Goal: Check status: Check status

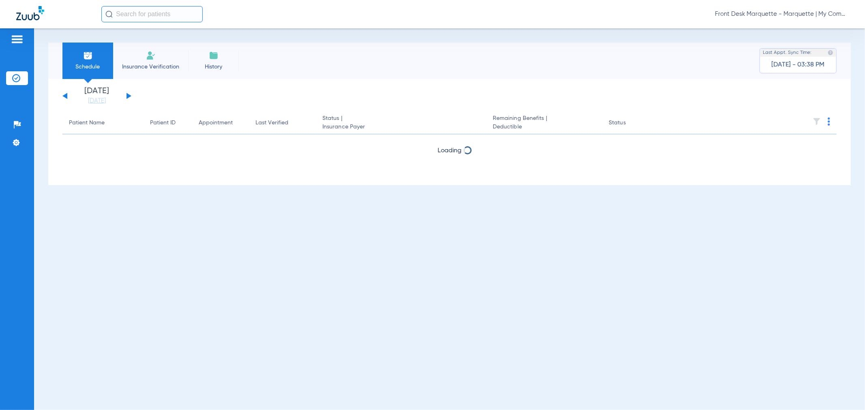
click at [128, 98] on button at bounding box center [128, 96] width 5 height 6
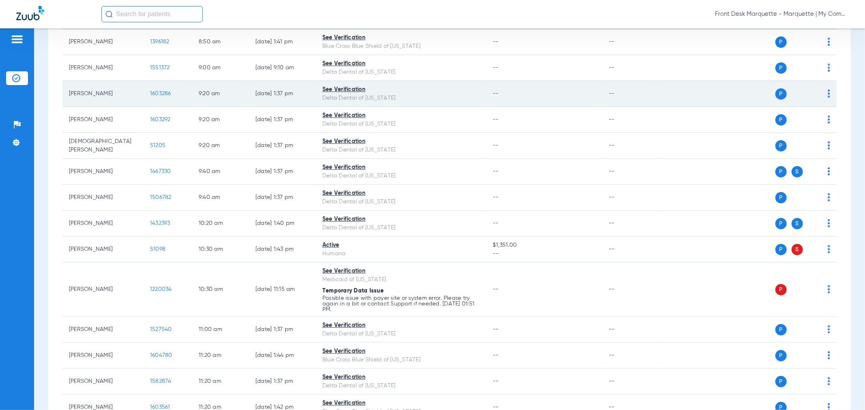
scroll to position [225, 0]
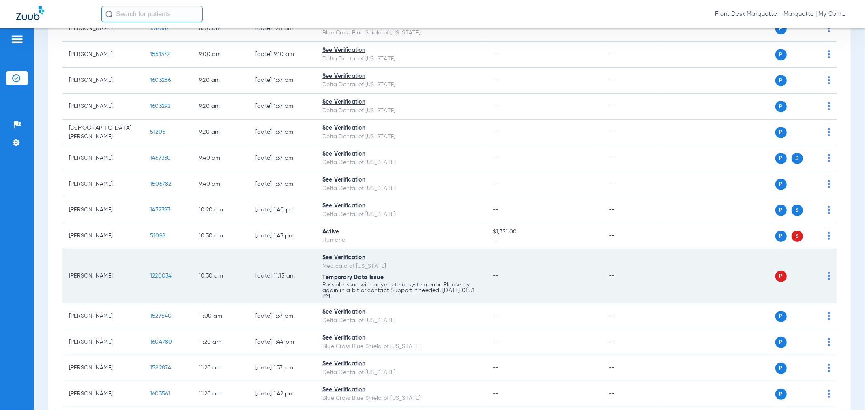
click at [161, 278] on span "1220034" at bounding box center [161, 276] width 22 height 6
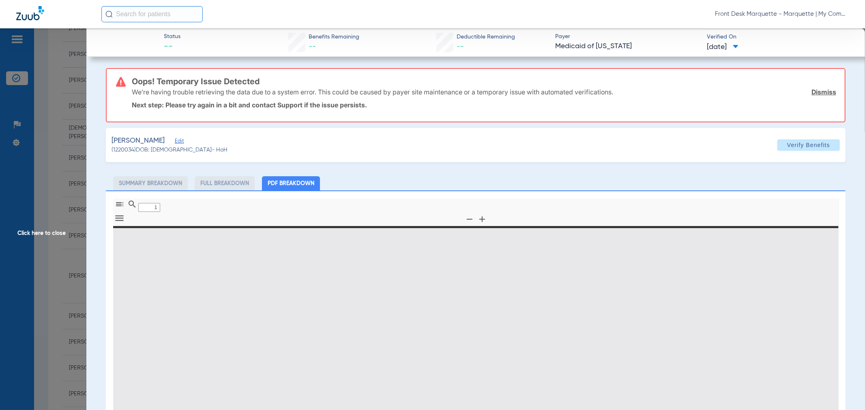
drag, startPoint x: 164, startPoint y: 79, endPoint x: 341, endPoint y: 83, distance: 176.8
click at [341, 83] on div "Oops! Temporary Issue Detected We’re having trouble retrieving the data due to …" at bounding box center [484, 95] width 704 height 53
type input "0"
select select "page-width"
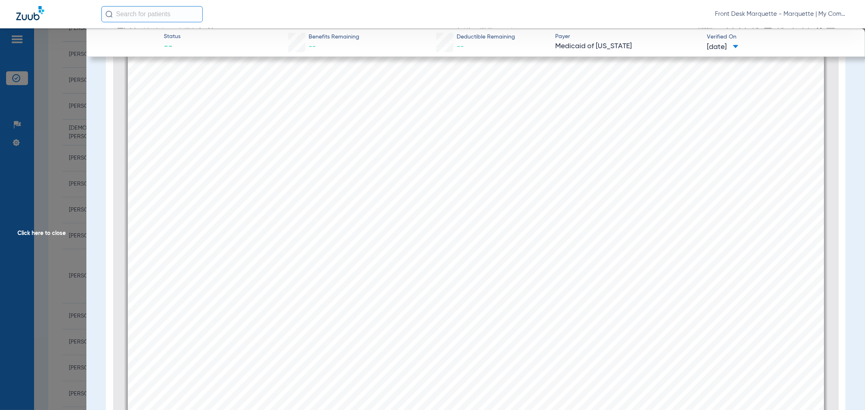
scroll to position [319, 0]
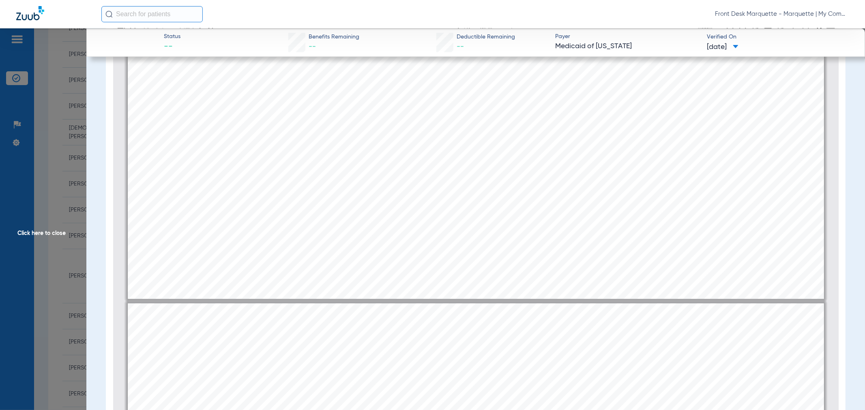
type input "2"
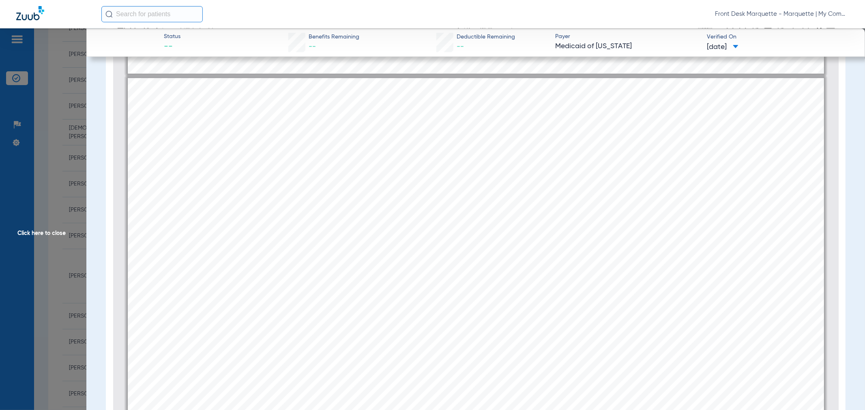
scroll to position [1130, 0]
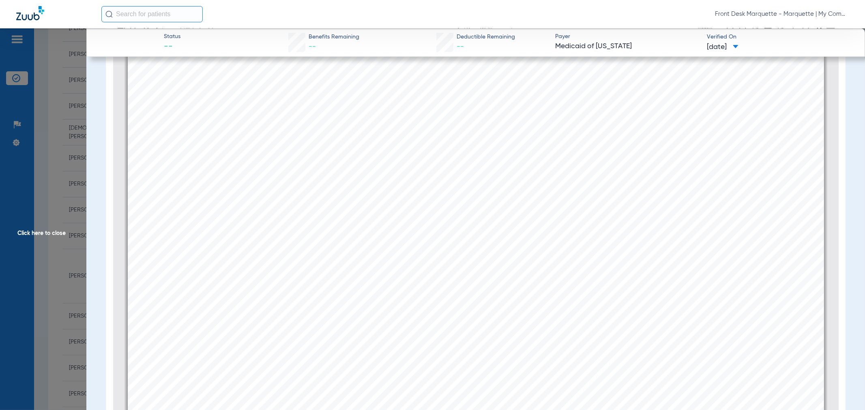
click at [47, 182] on span "Click here to close" at bounding box center [43, 233] width 86 height 410
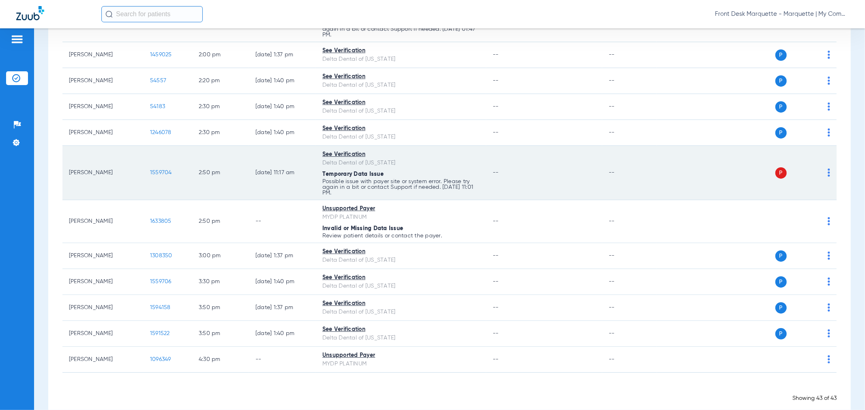
scroll to position [1084, 0]
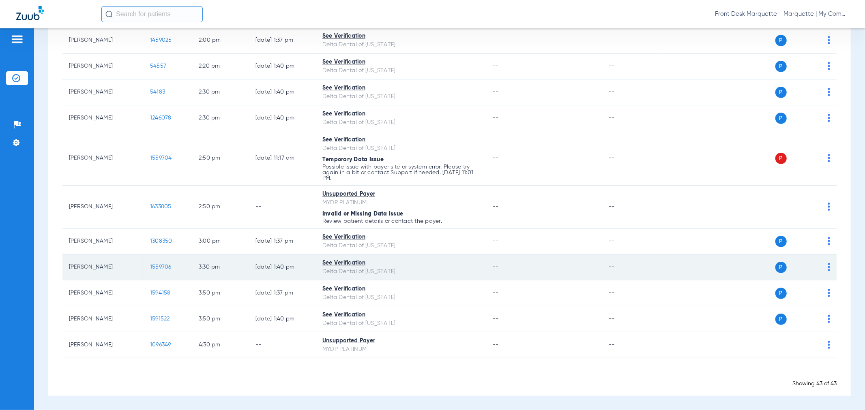
click at [169, 264] on span "1559706" at bounding box center [160, 267] width 21 height 6
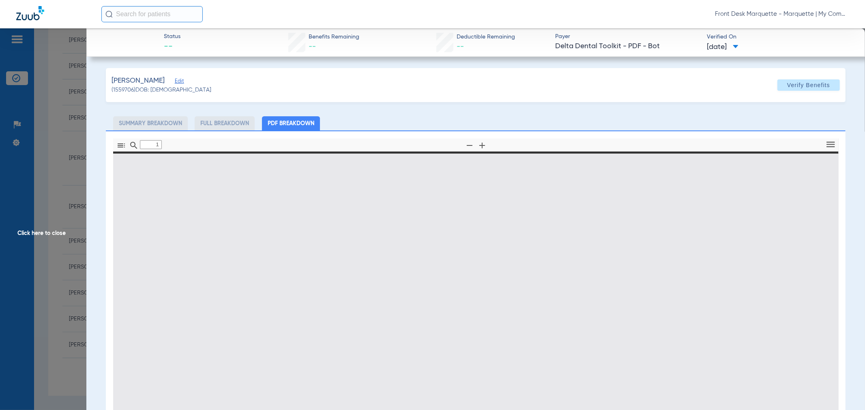
type input "0"
select select "page-width"
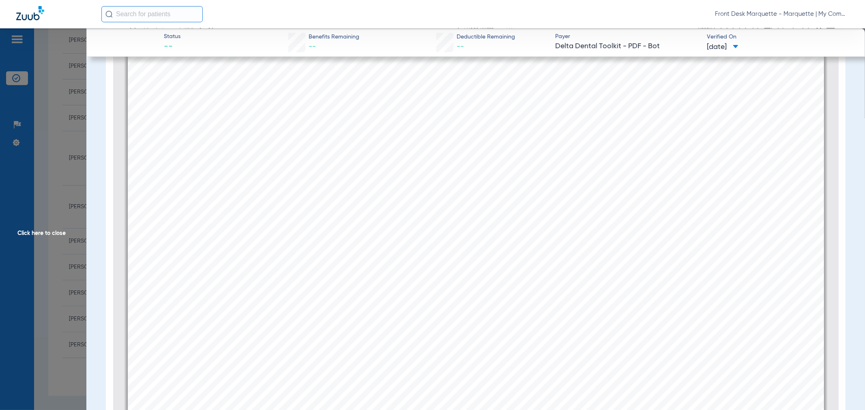
scroll to position [499, 0]
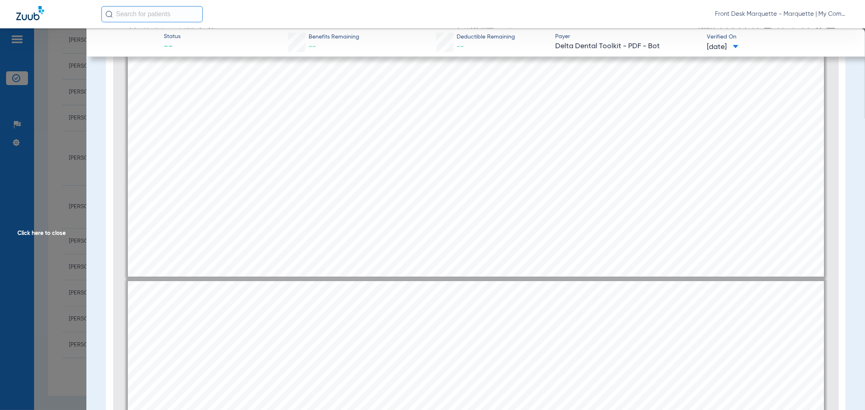
type input "2"
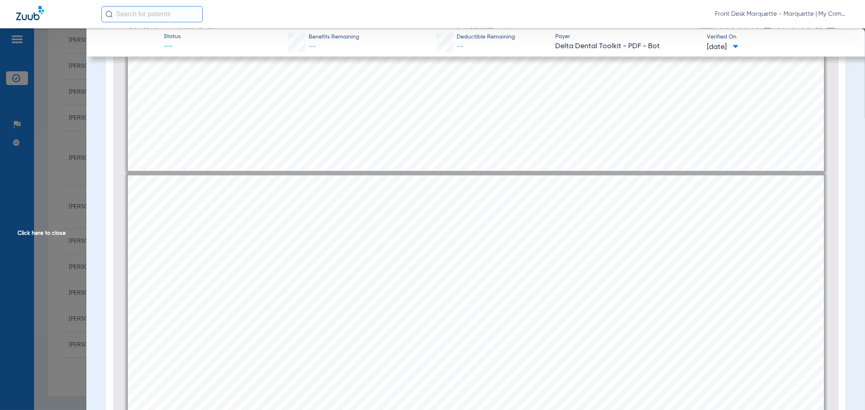
click at [49, 211] on span "Click here to close" at bounding box center [43, 233] width 86 height 410
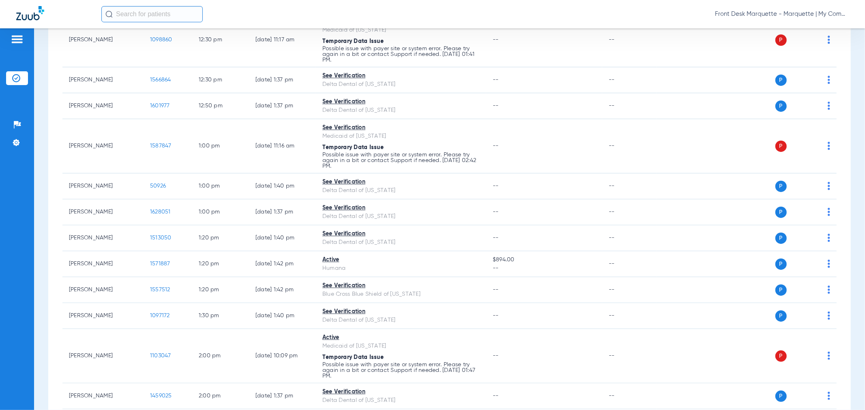
scroll to position [543, 0]
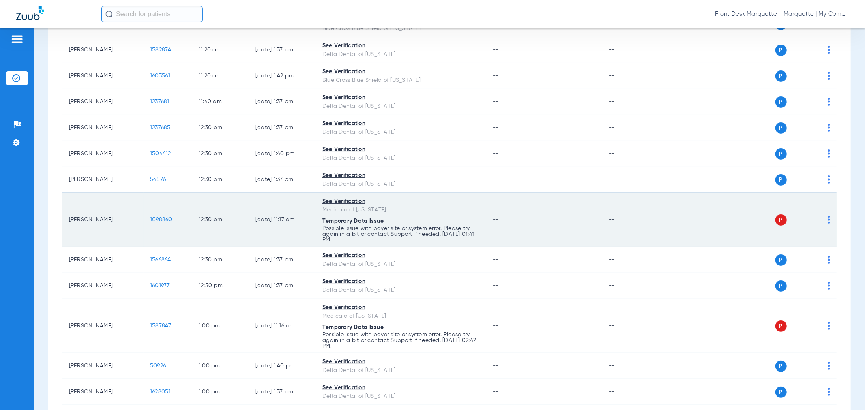
click at [160, 220] on span "1098860" at bounding box center [161, 220] width 22 height 6
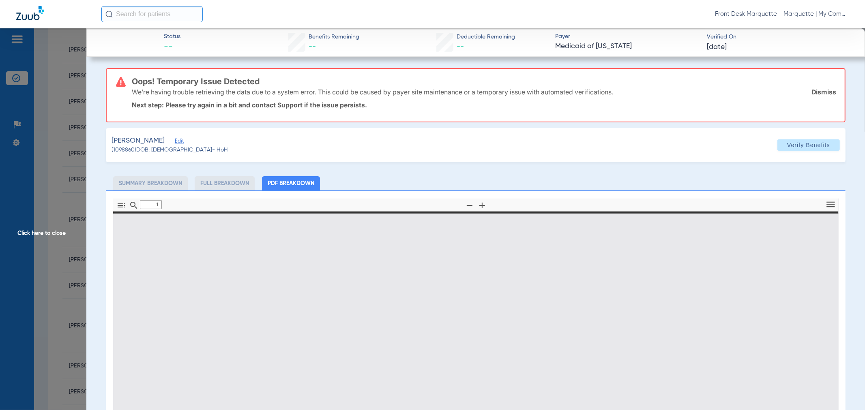
drag, startPoint x: 825, startPoint y: 93, endPoint x: 840, endPoint y: 112, distance: 24.5
click at [825, 93] on link "Dismiss" at bounding box center [823, 92] width 25 height 8
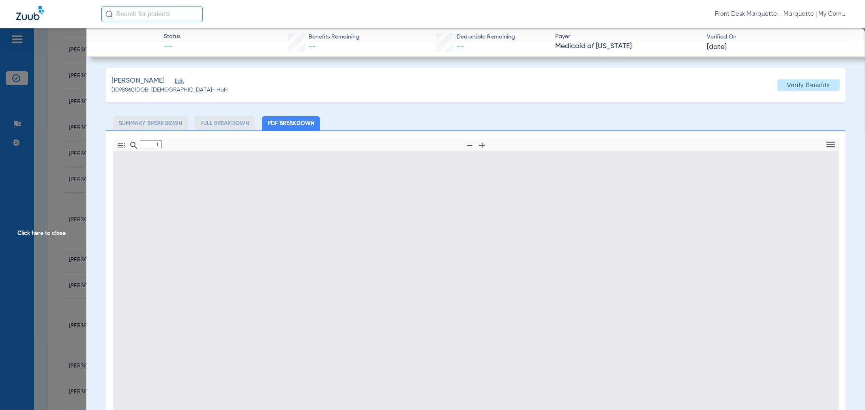
type input "0"
select select "page-width"
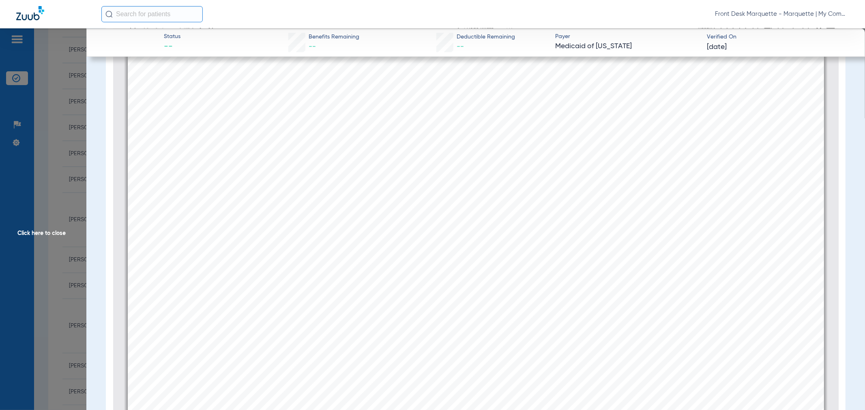
scroll to position [274, 0]
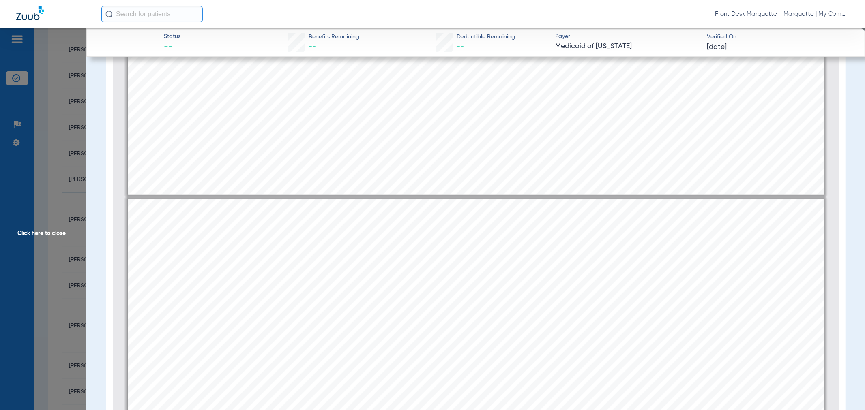
type input "2"
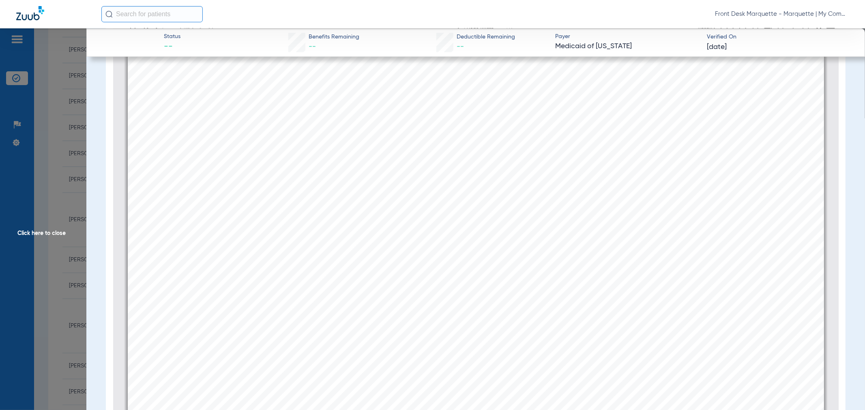
scroll to position [1085, 0]
click at [42, 225] on span "Click here to close" at bounding box center [43, 233] width 86 height 410
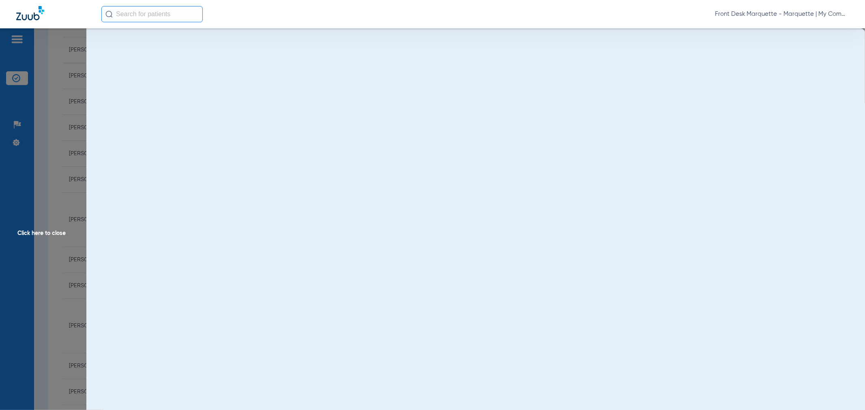
scroll to position [0, 0]
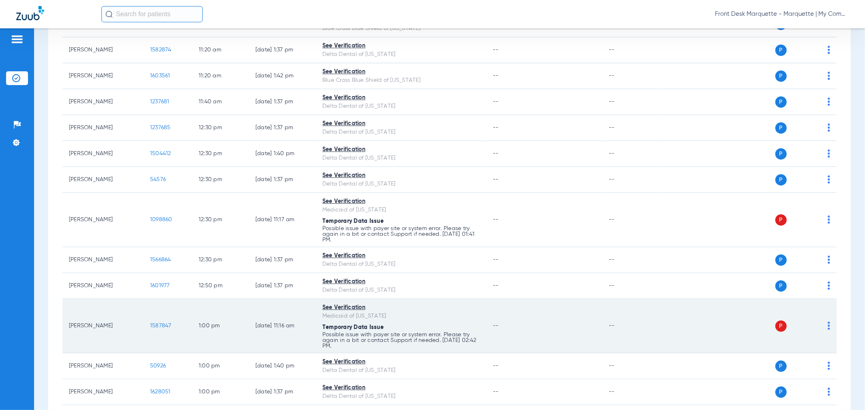
click at [165, 328] on span "1587847" at bounding box center [160, 326] width 21 height 6
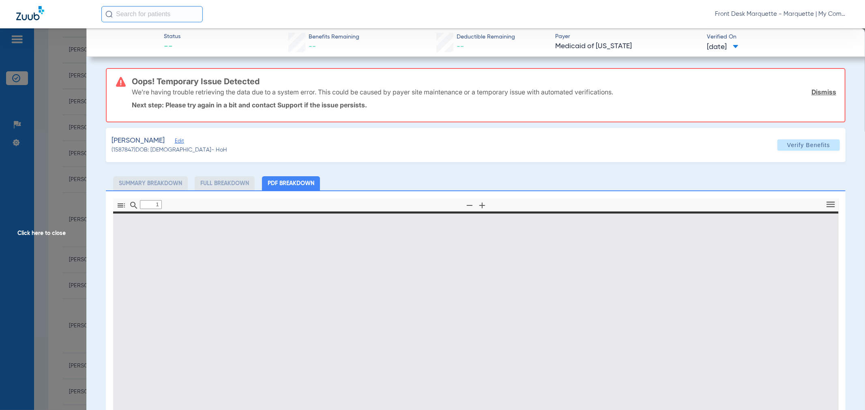
click at [818, 93] on link "Dismiss" at bounding box center [823, 92] width 25 height 8
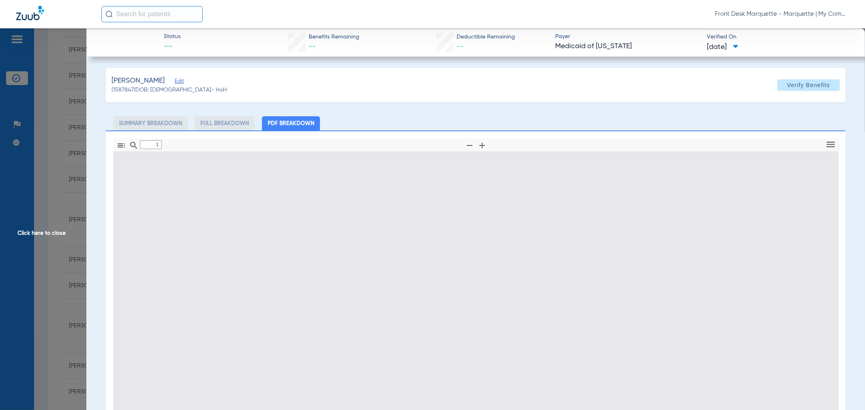
type input "0"
select select "page-width"
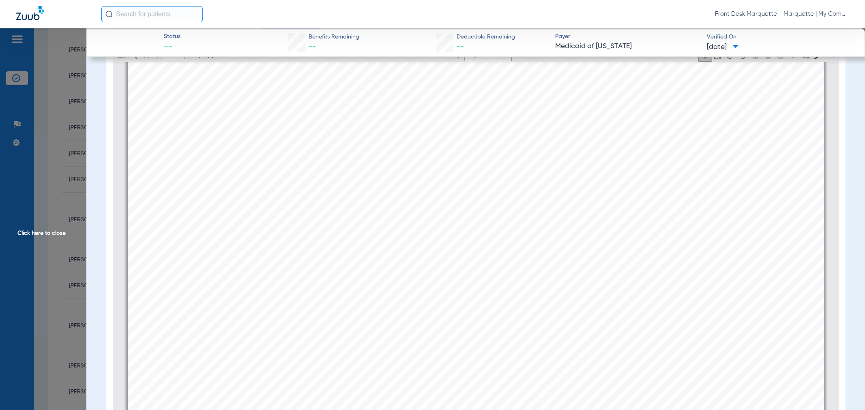
scroll to position [274, 0]
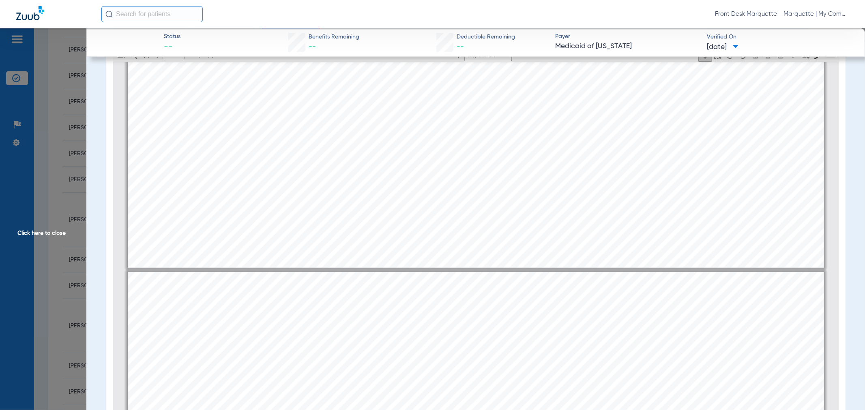
type input "2"
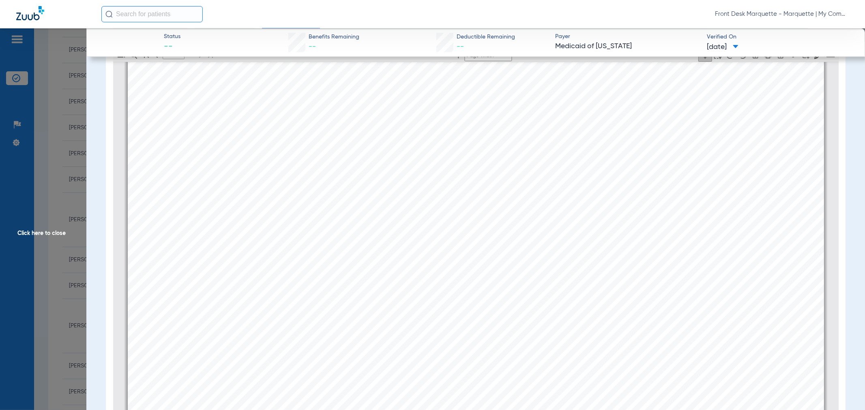
scroll to position [1175, 0]
click at [56, 221] on span "Click here to close" at bounding box center [43, 233] width 86 height 410
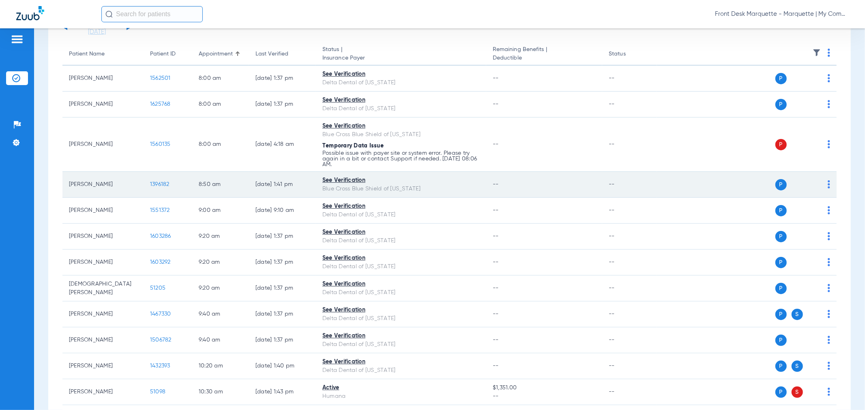
scroll to position [92, 0]
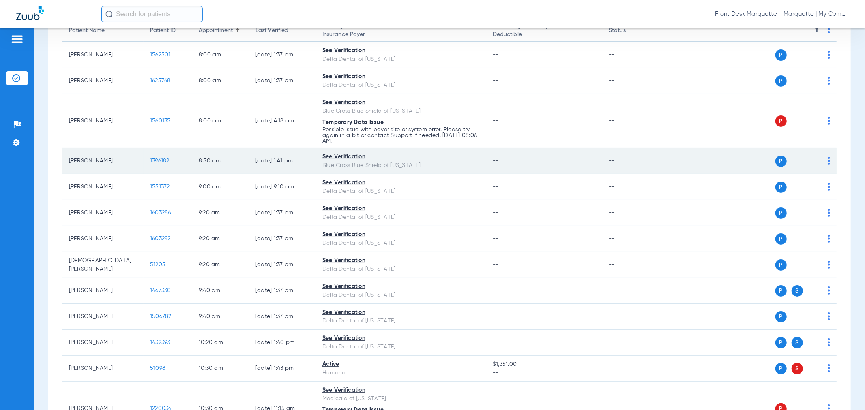
drag, startPoint x: 400, startPoint y: 244, endPoint x: 304, endPoint y: 152, distance: 132.8
click at [304, 152] on td "[DATE] 1:41 PM" at bounding box center [282, 161] width 67 height 26
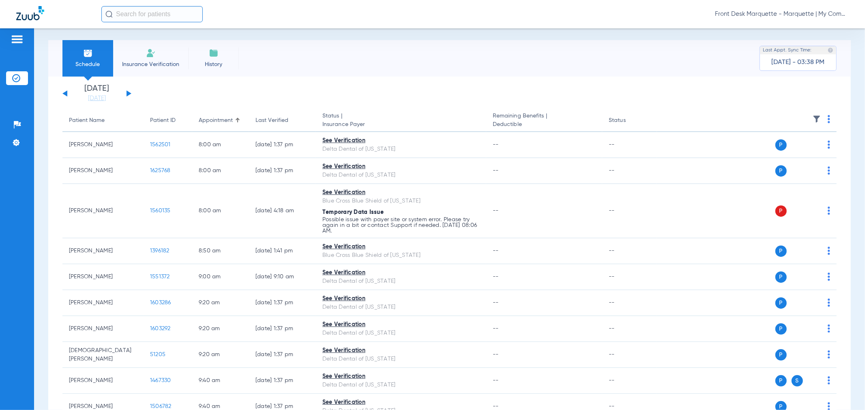
scroll to position [0, 0]
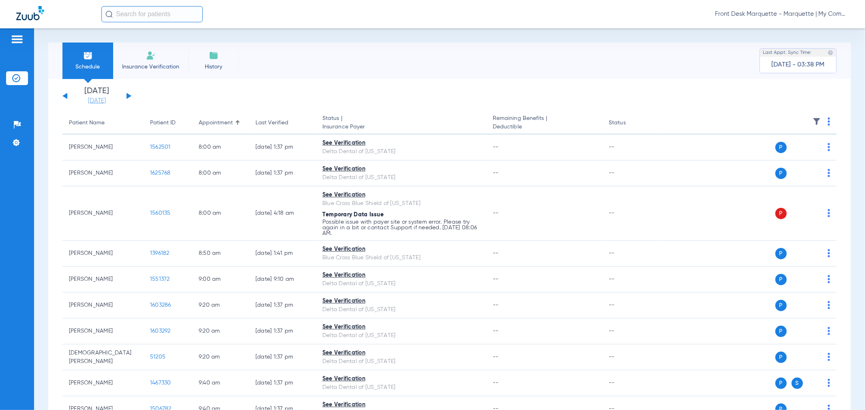
drag, startPoint x: 65, startPoint y: 98, endPoint x: 110, endPoint y: 103, distance: 45.0
click at [65, 98] on button at bounding box center [64, 96] width 5 height 6
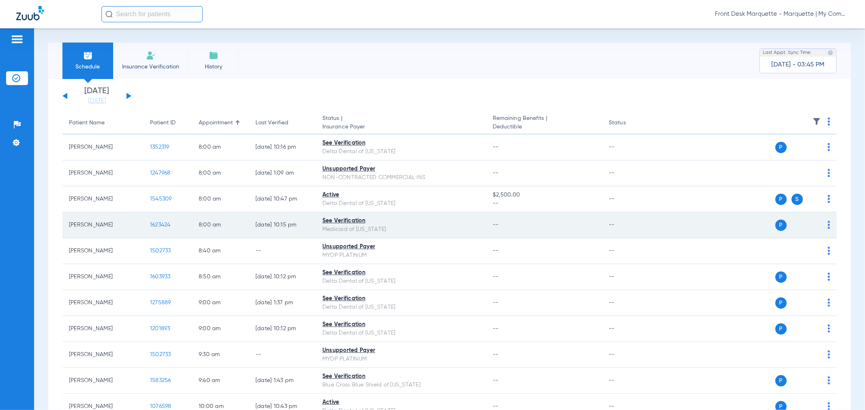
click at [169, 222] on span "1623424" at bounding box center [160, 225] width 21 height 6
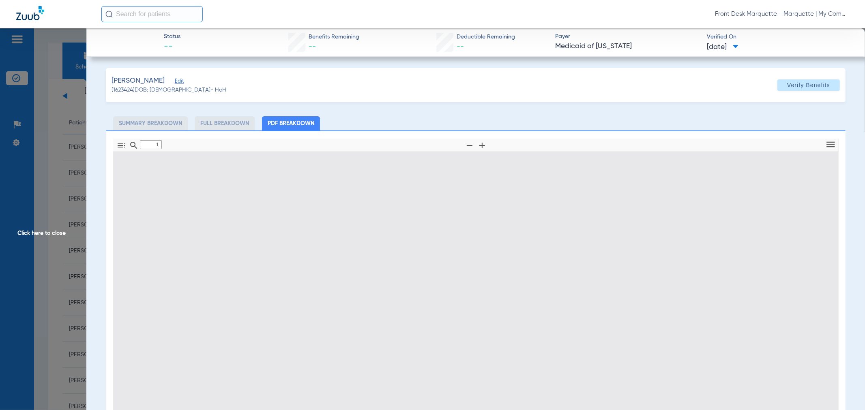
type input "0"
select select "page-width"
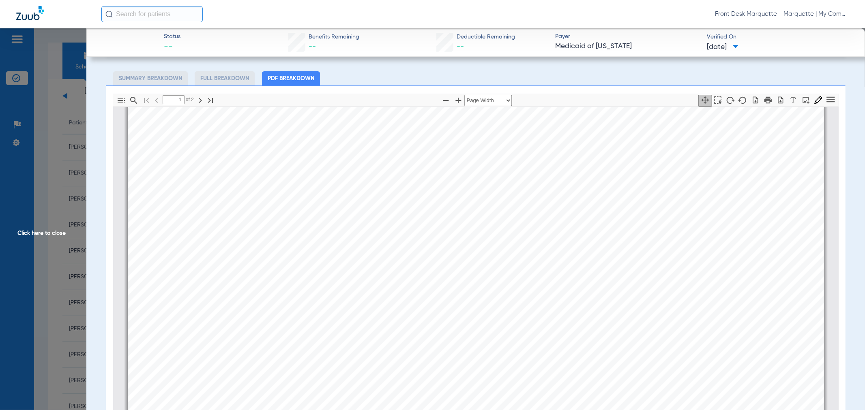
scroll to position [589, 0]
type input "2"
drag, startPoint x: 54, startPoint y: 199, endPoint x: 855, endPoint y: 99, distance: 806.6
click at [54, 199] on span "Click here to close" at bounding box center [43, 233] width 86 height 410
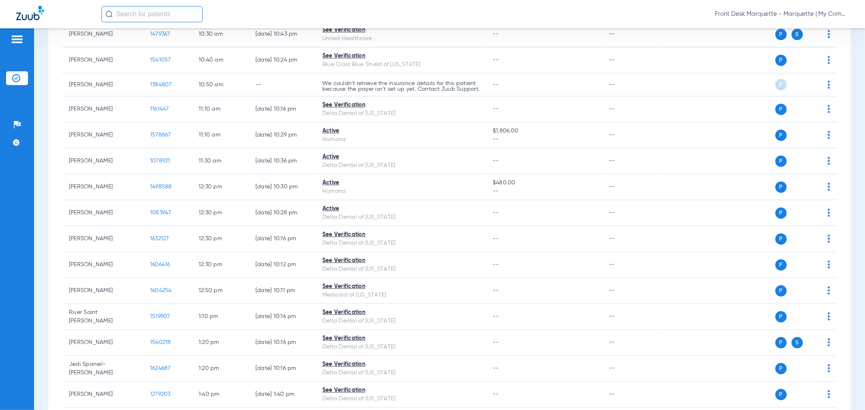
scroll to position [315, 0]
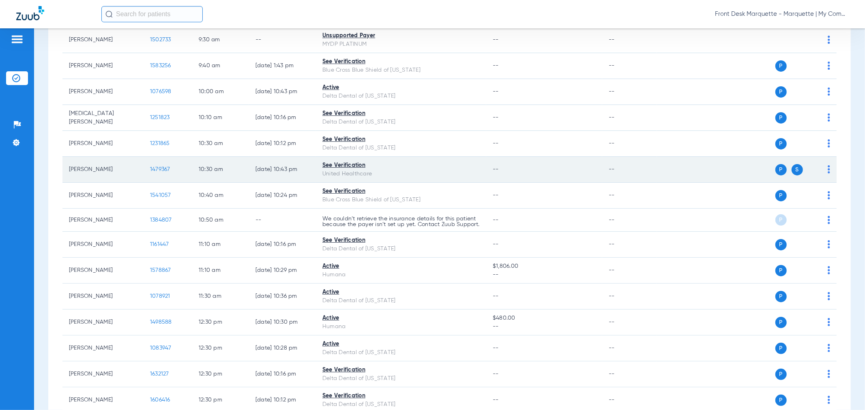
click at [156, 169] on span "1479367" at bounding box center [160, 170] width 20 height 6
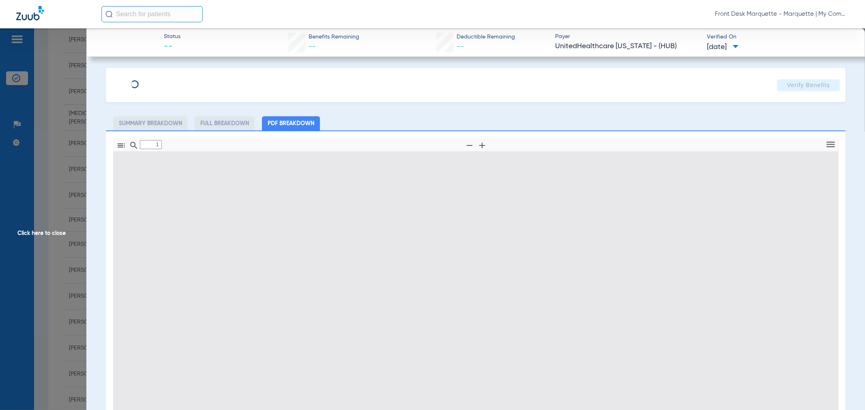
type input "0"
select select "page-width"
type input "1"
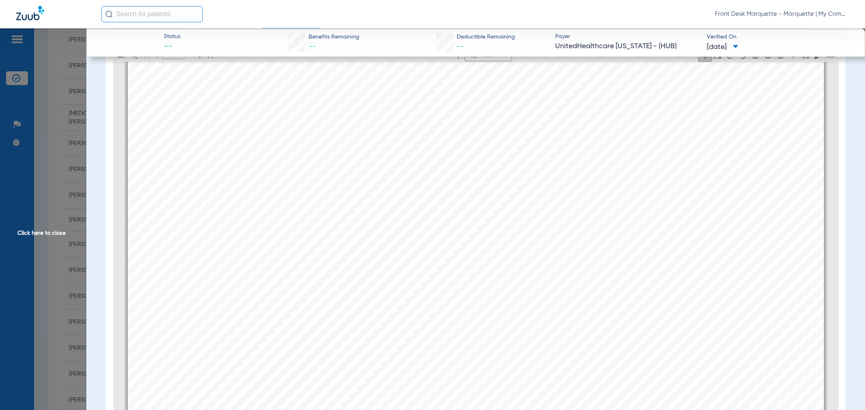
scroll to position [229, 0]
drag, startPoint x: 49, startPoint y: 232, endPoint x: 832, endPoint y: 244, distance: 782.6
click at [49, 232] on span "Click here to close" at bounding box center [43, 233] width 86 height 410
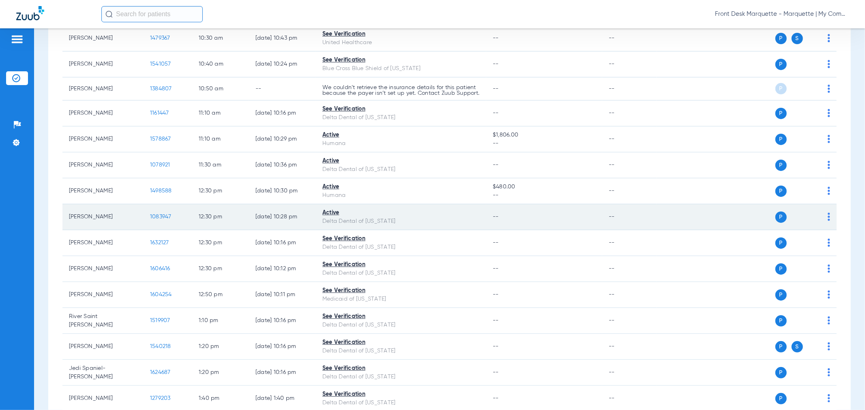
scroll to position [450, 0]
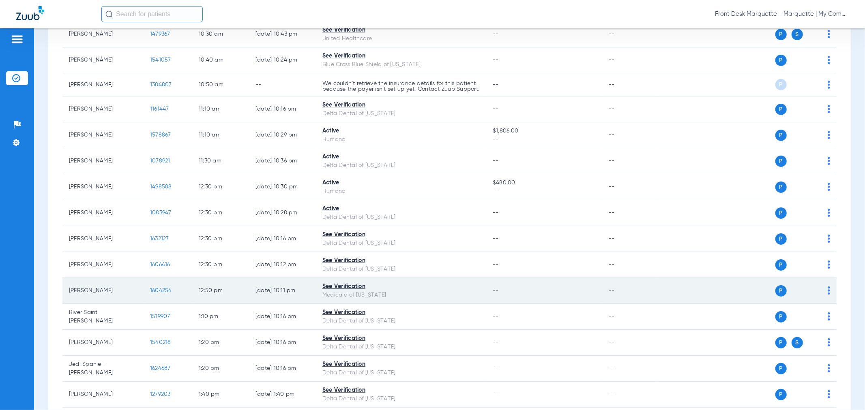
click at [166, 294] on span "1604254" at bounding box center [161, 291] width 22 height 6
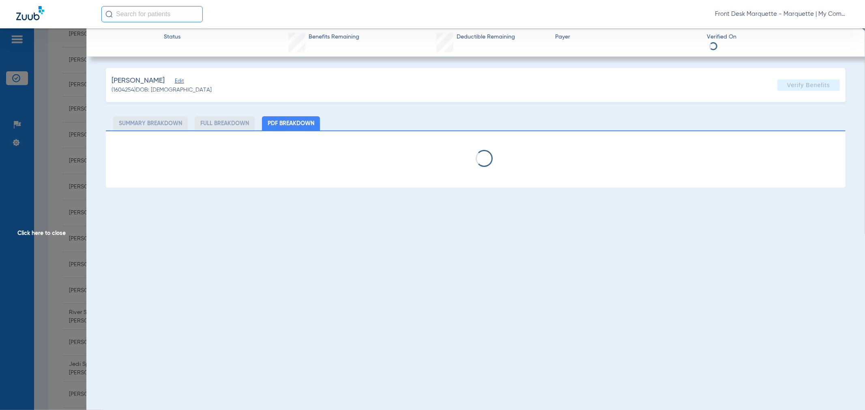
select select "page-width"
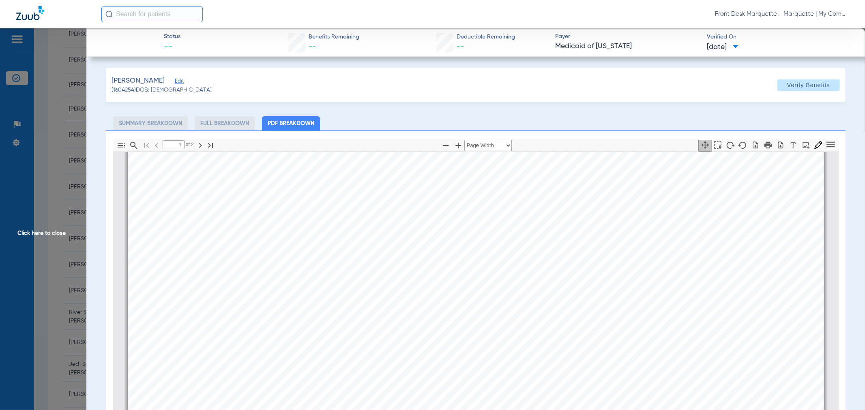
scroll to position [45, 0]
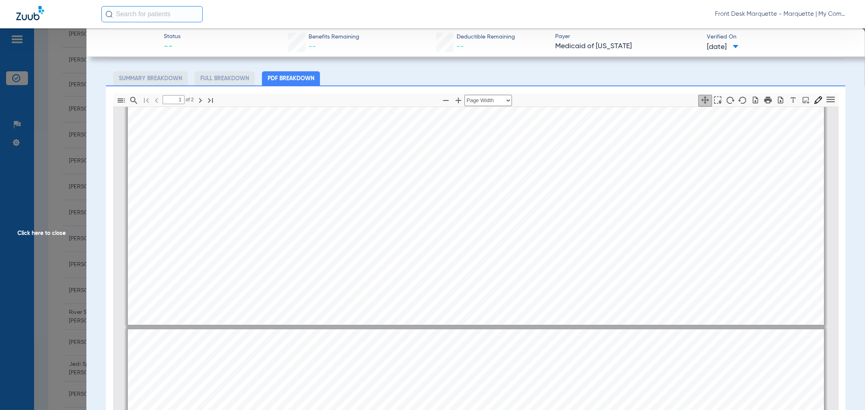
type input "2"
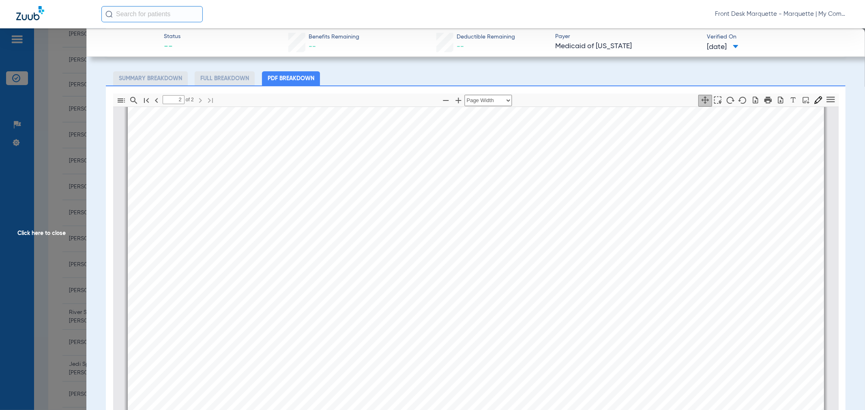
scroll to position [1085, 0]
drag, startPoint x: 62, startPoint y: 192, endPoint x: 863, endPoint y: 171, distance: 801.4
click at [62, 192] on span "Click here to close" at bounding box center [43, 233] width 86 height 410
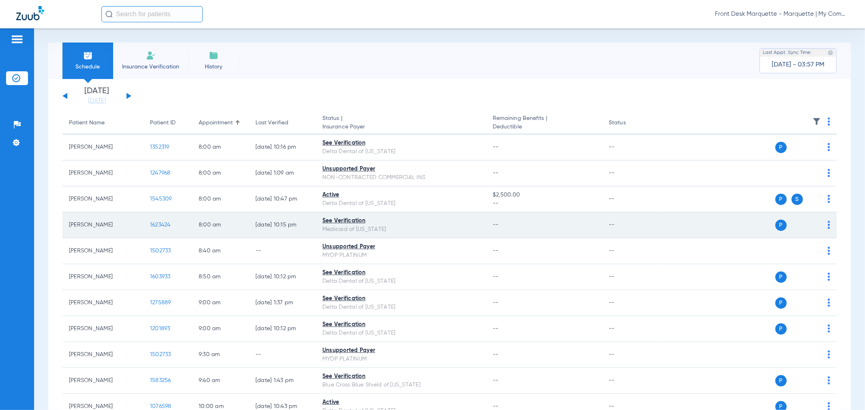
scroll to position [0, 0]
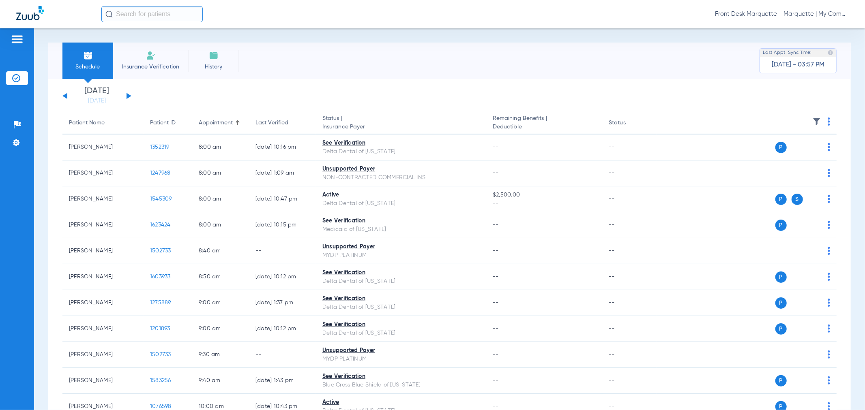
click at [128, 96] on button at bounding box center [128, 96] width 5 height 6
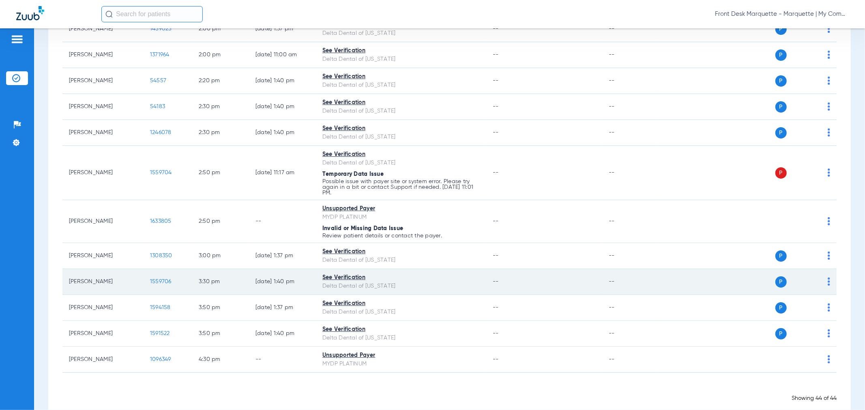
scroll to position [1064, 0]
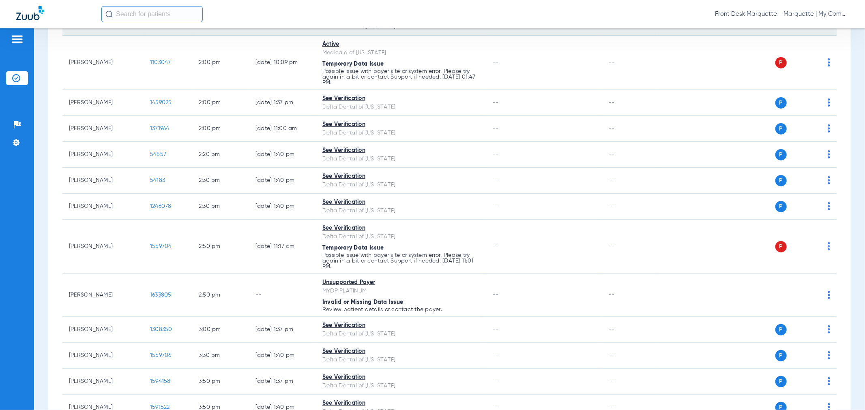
drag, startPoint x: 187, startPoint y: 177, endPoint x: 183, endPoint y: 164, distance: 13.5
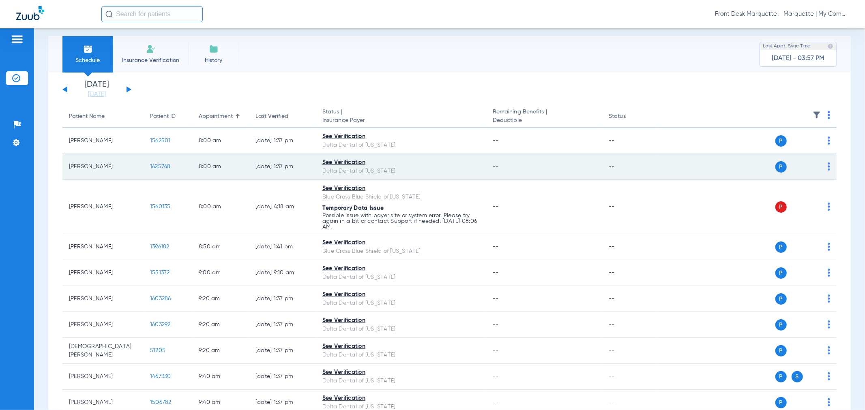
scroll to position [0, 0]
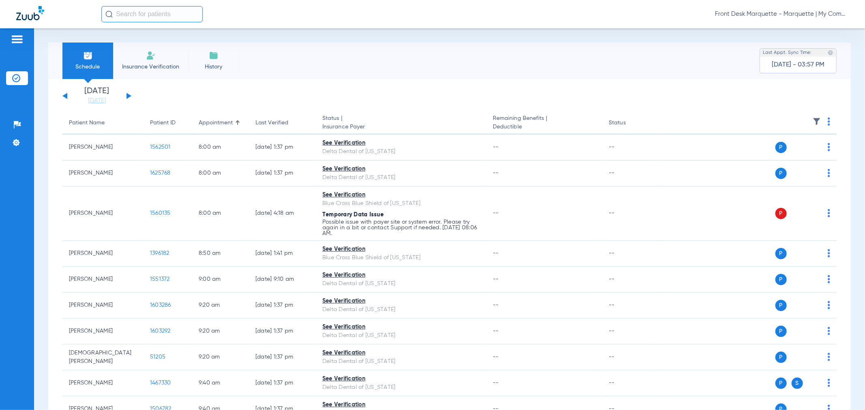
click at [130, 99] on div "[DATE] [DATE] [DATE] [DATE] [DATE] [DATE] [DATE] [DATE] [DATE] [DATE] [DATE] [D…" at bounding box center [96, 96] width 69 height 18
click at [128, 97] on button at bounding box center [128, 96] width 5 height 6
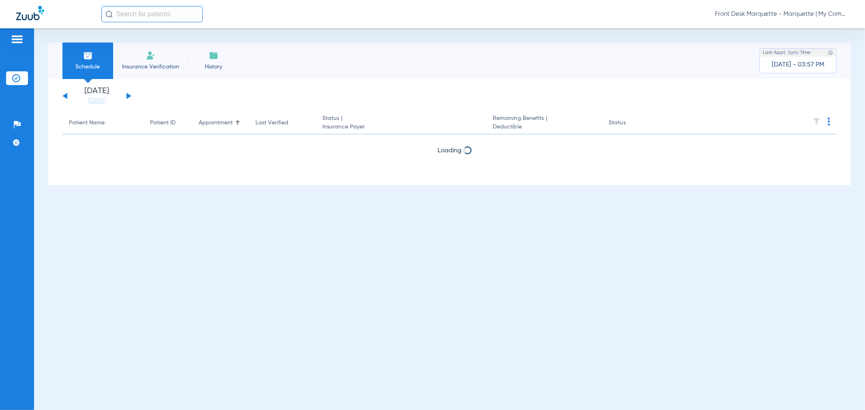
click at [128, 97] on button at bounding box center [128, 96] width 5 height 6
click at [128, 96] on button at bounding box center [128, 96] width 5 height 6
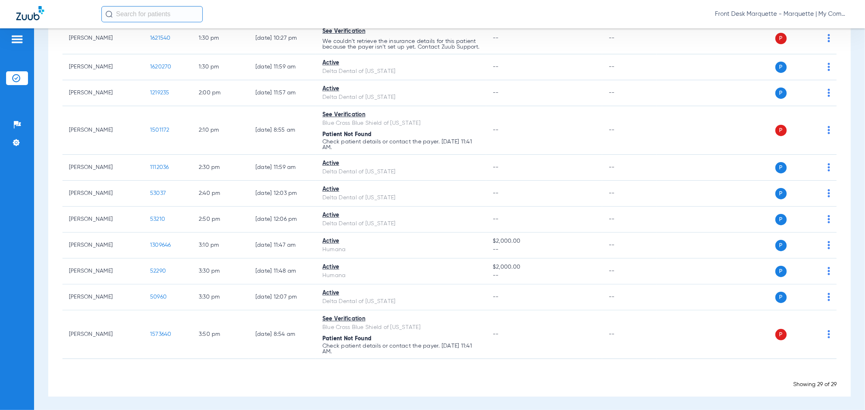
scroll to position [657, 0]
